Goal: Find specific page/section: Find specific page/section

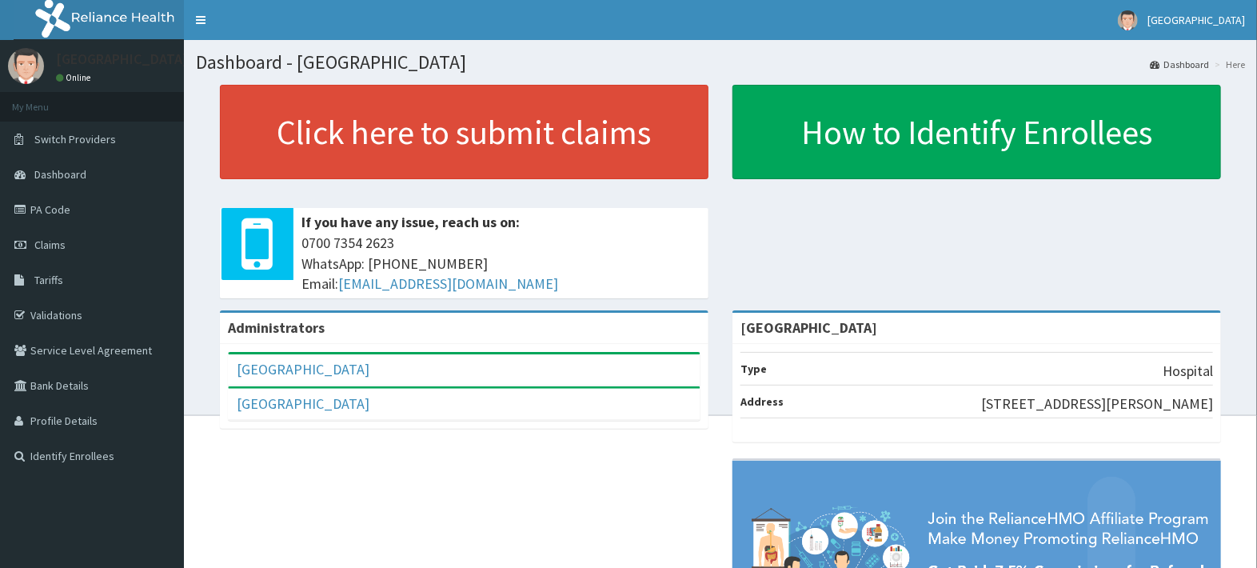
click at [54, 277] on span "Tariffs" at bounding box center [48, 280] width 29 height 14
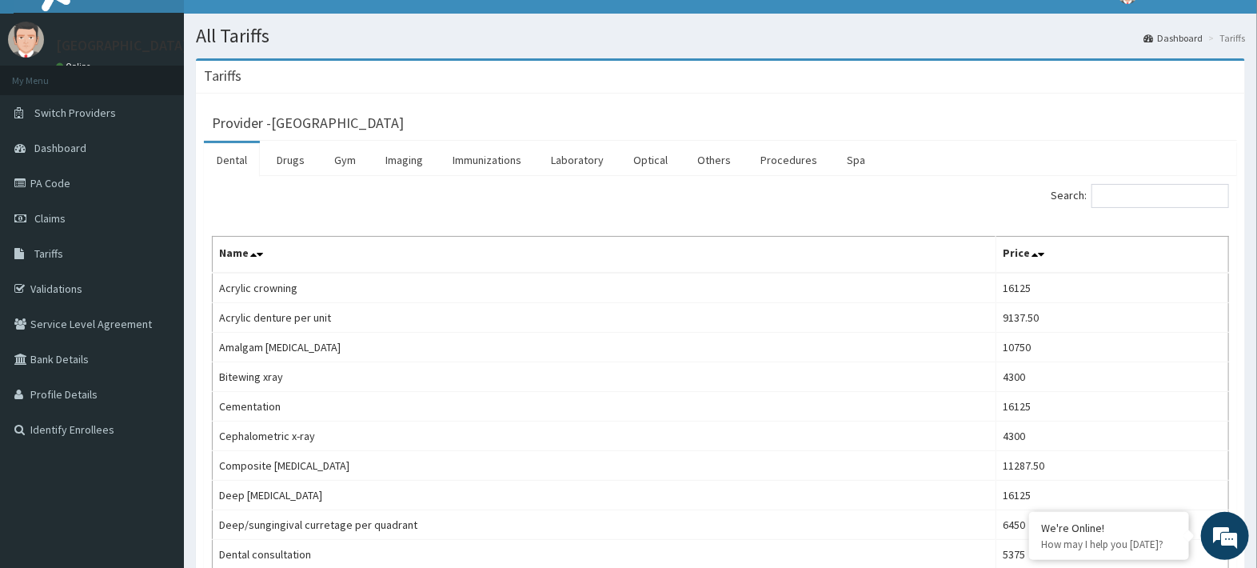
click at [595, 174] on link "Laboratory" at bounding box center [577, 160] width 78 height 34
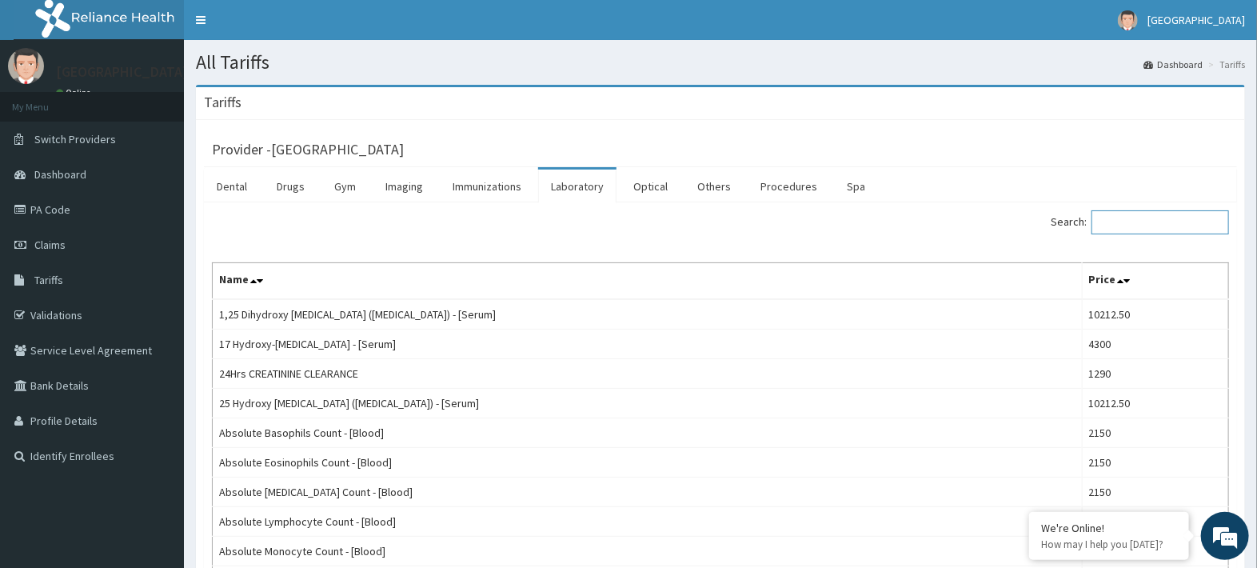
click at [1168, 229] on input "Search:" at bounding box center [1160, 222] width 138 height 24
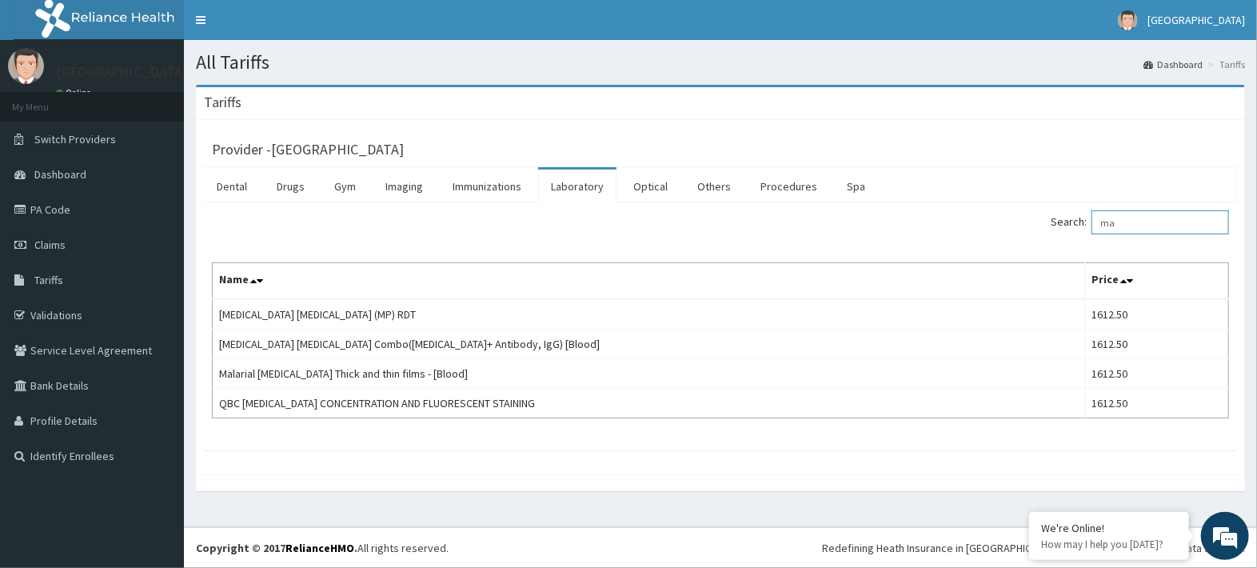
type input "m"
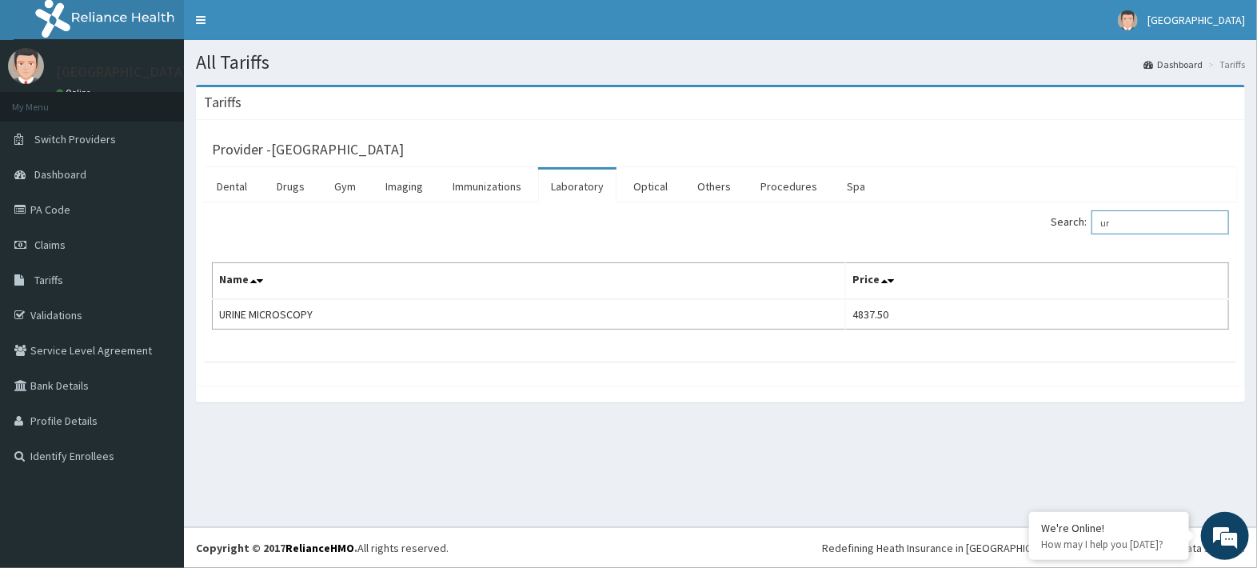
type input "u"
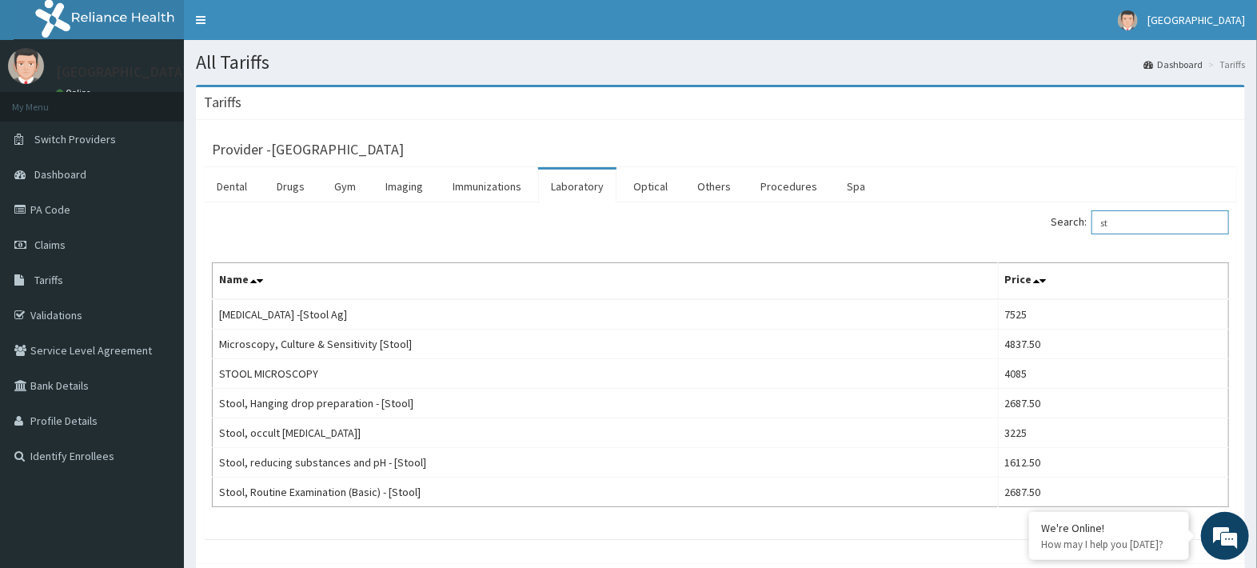
type input "s"
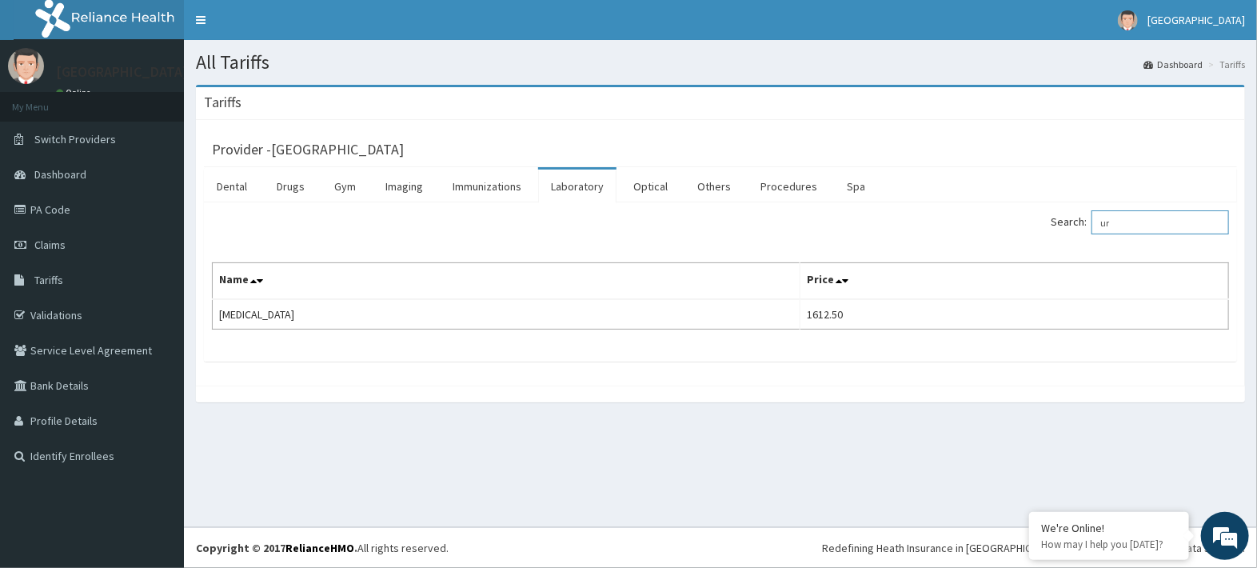
type input "u"
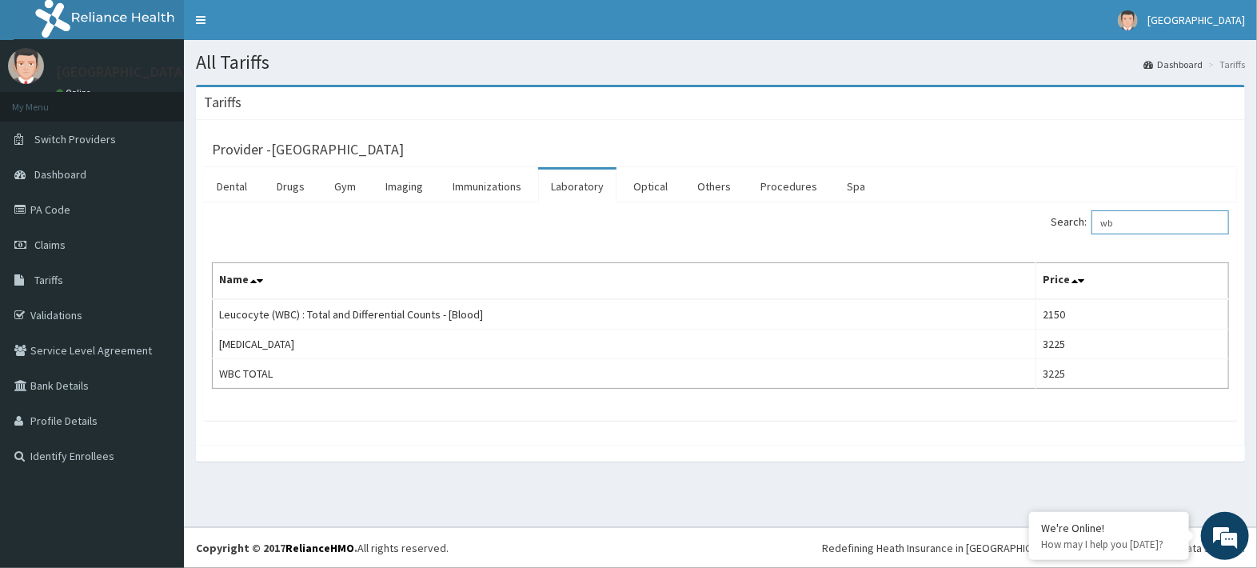
type input "w"
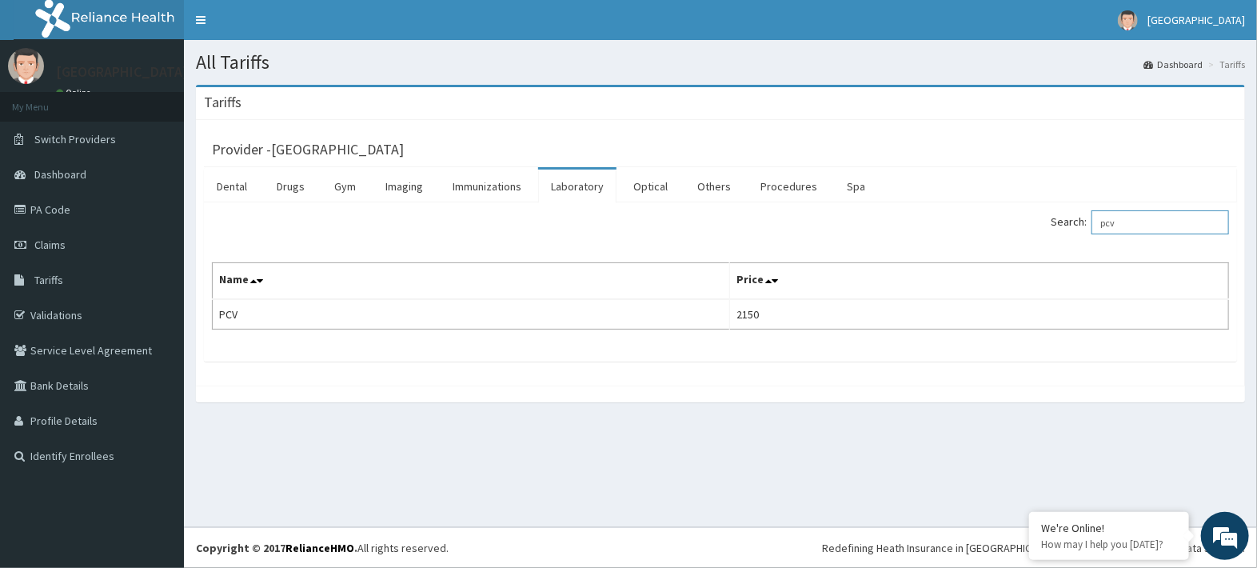
type input "pcv"
click at [786, 198] on link "Procedures" at bounding box center [789, 187] width 82 height 34
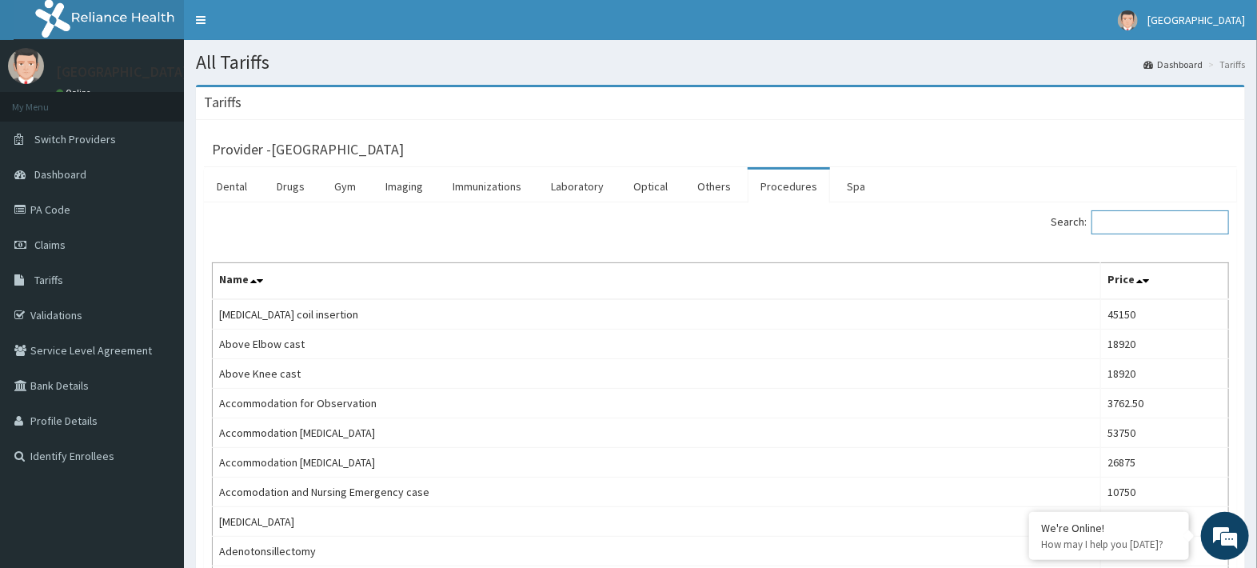
click at [1123, 221] on input "Search:" at bounding box center [1160, 222] width 138 height 24
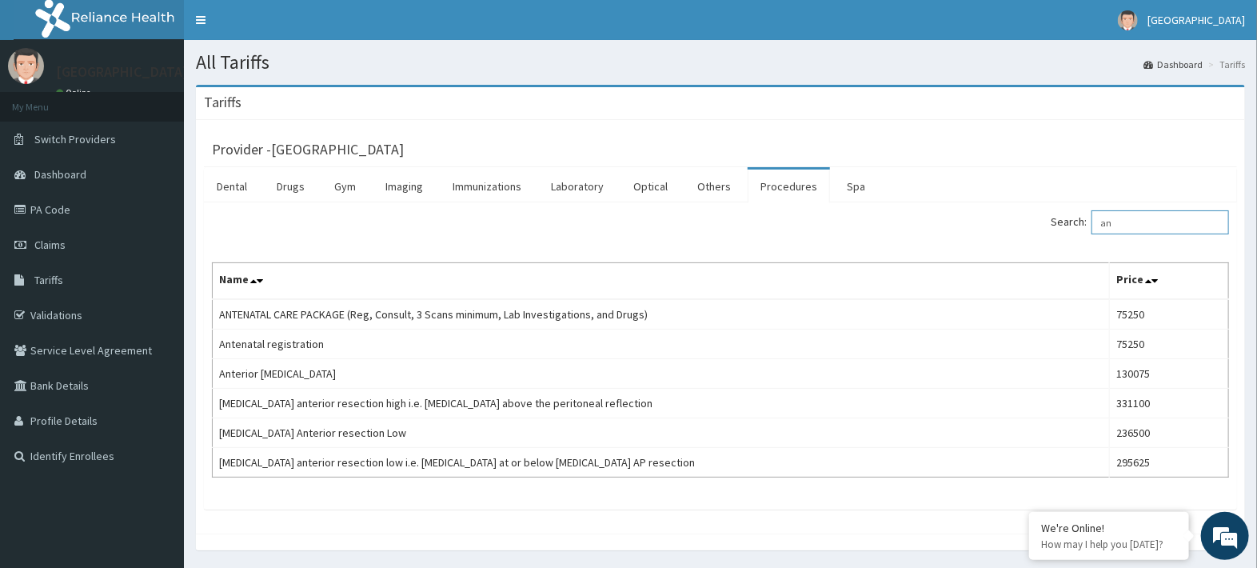
type input "a"
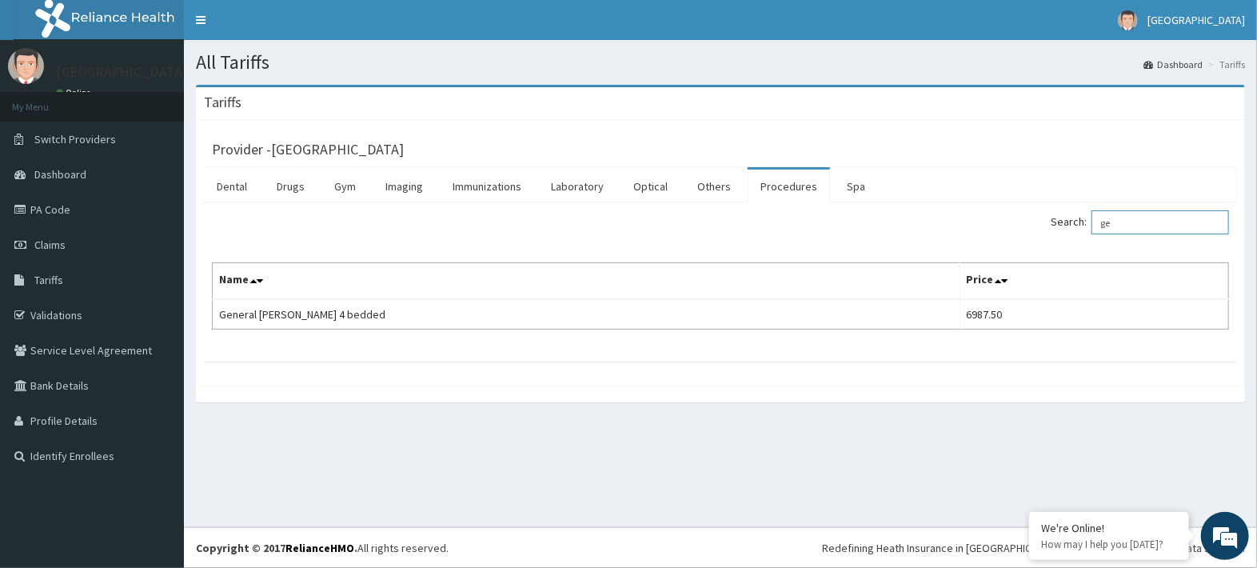
type input "g"
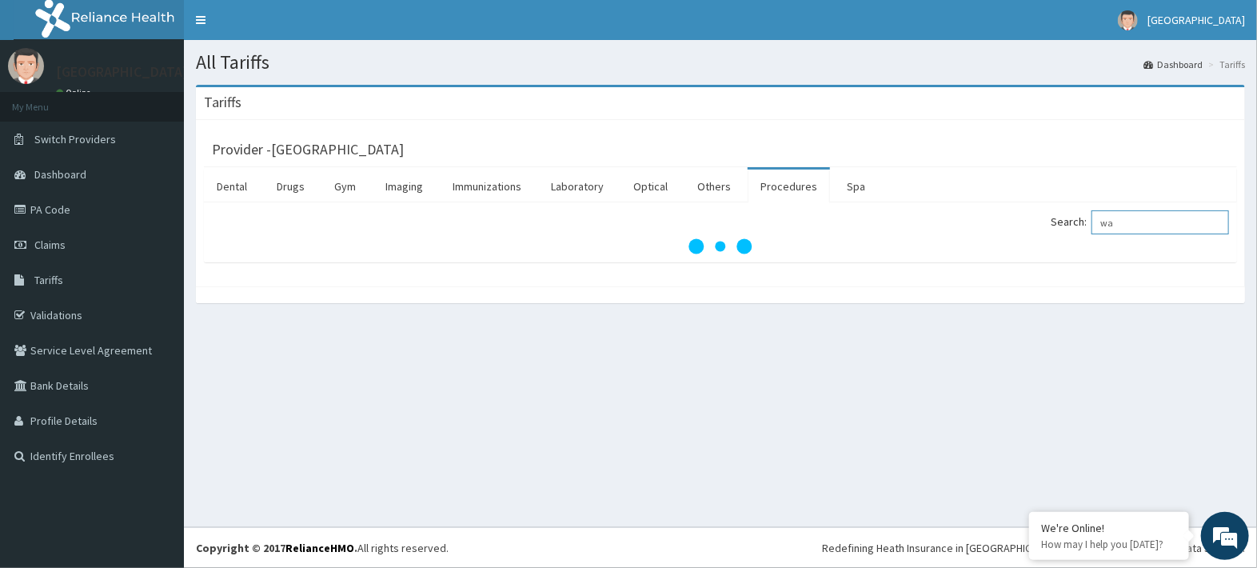
type input "w"
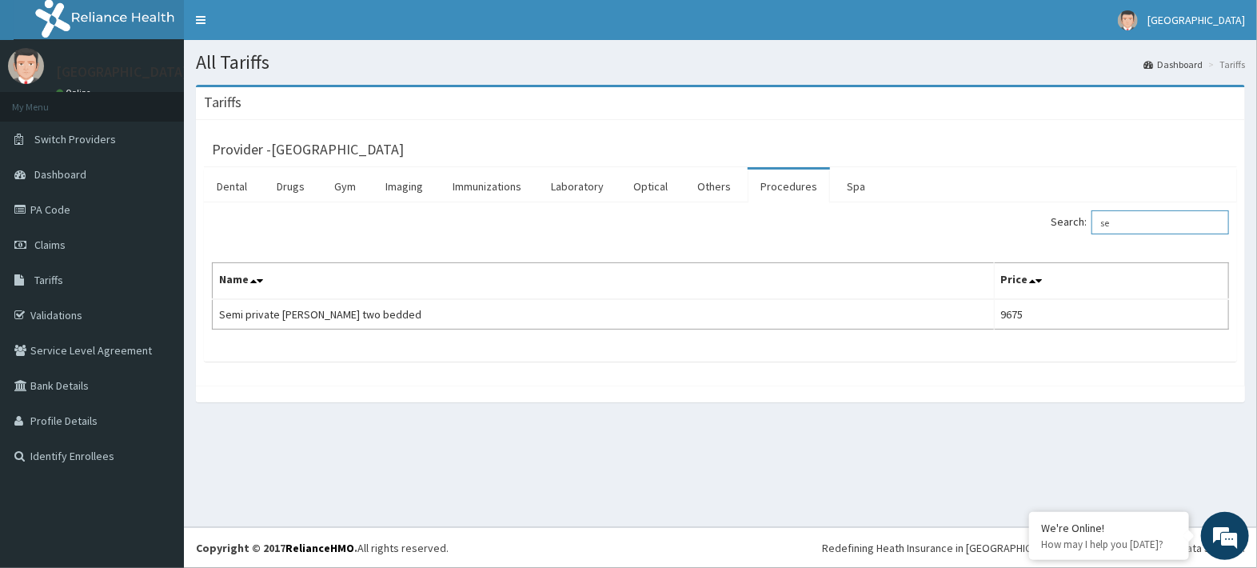
type input "s"
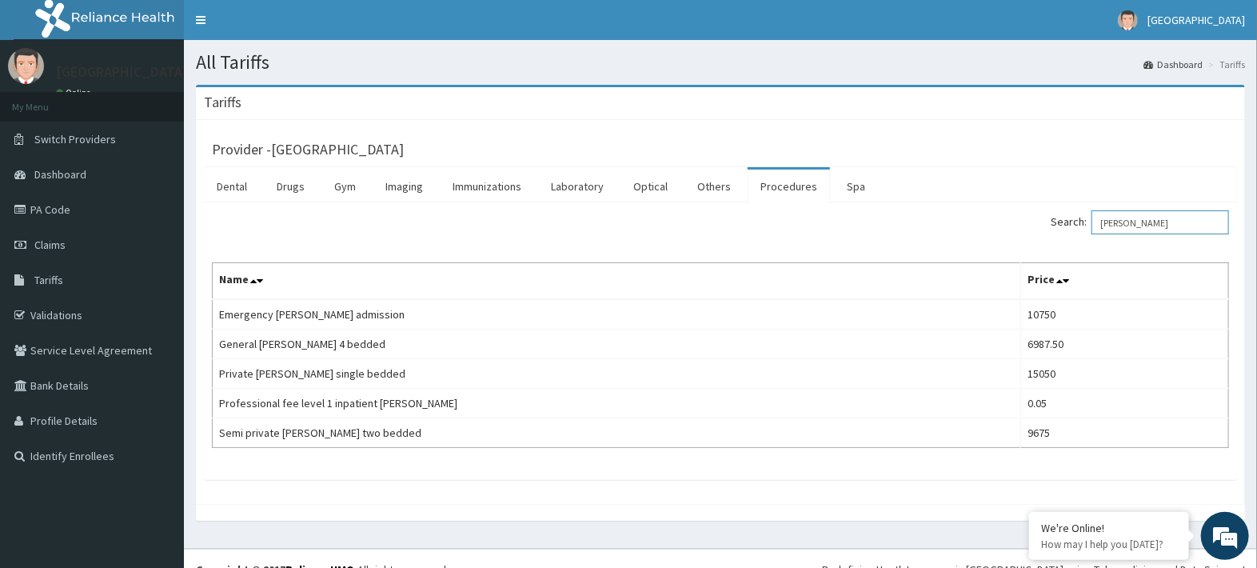
type input "ward"
